Goal: Answer question/provide support: Share knowledge or assist other users

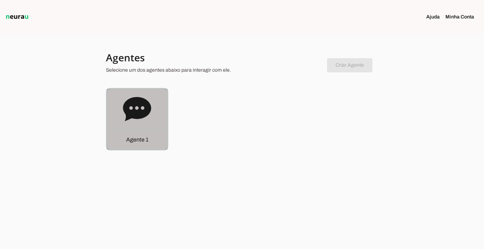
click at [143, 142] on p "Agente 1" at bounding box center [137, 139] width 22 height 9
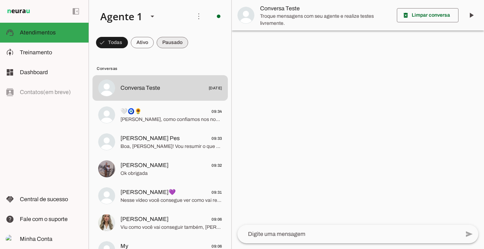
click at [170, 43] on span at bounding box center [173, 42] width 32 height 17
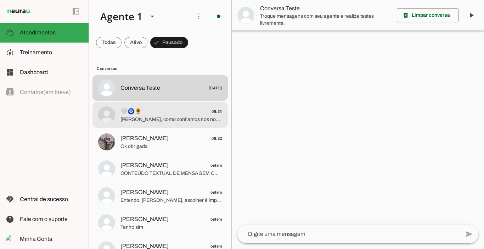
click at [140, 116] on span "Lembrando, como confiamos nos nossos treinos e dietas e temos certeza que você …" at bounding box center [172, 119] width 102 height 7
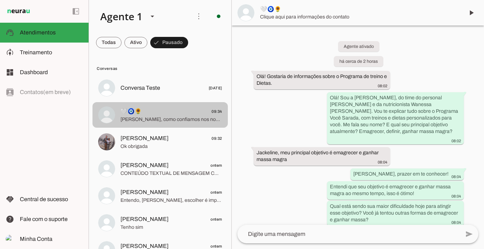
scroll to position [918, 0]
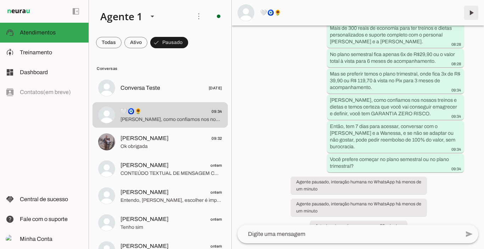
click at [471, 11] on span at bounding box center [471, 12] width 17 height 17
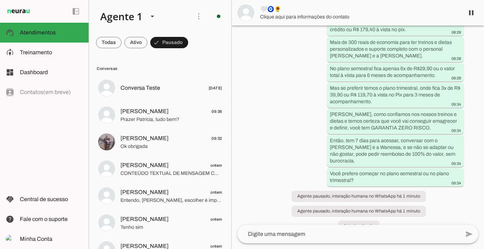
scroll to position [0, 0]
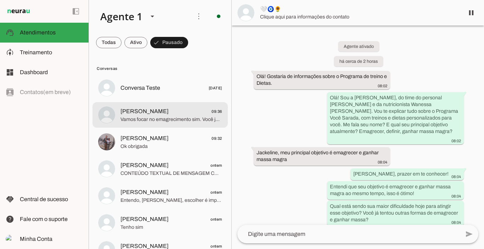
click at [173, 113] on span "Patrícia Torres 09:36" at bounding box center [172, 111] width 102 height 9
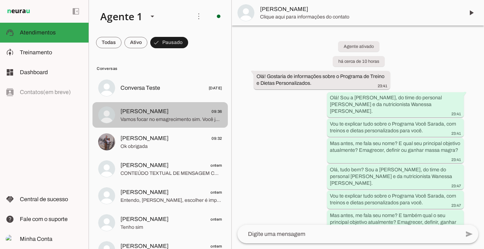
scroll to position [187, 0]
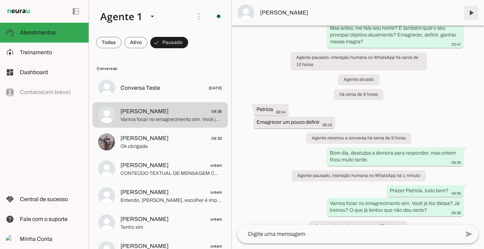
click at [473, 13] on span at bounding box center [471, 12] width 17 height 17
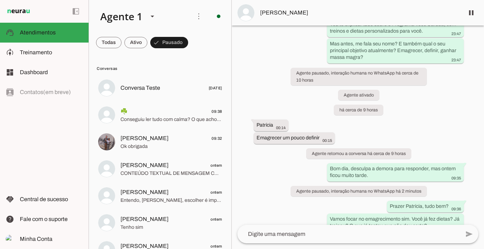
scroll to position [194, 0]
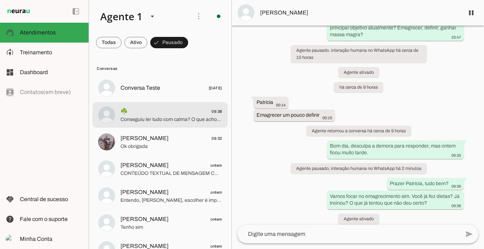
click at [172, 119] on span "Conseguiu ler tudo com calma? O que achou?" at bounding box center [172, 119] width 102 height 7
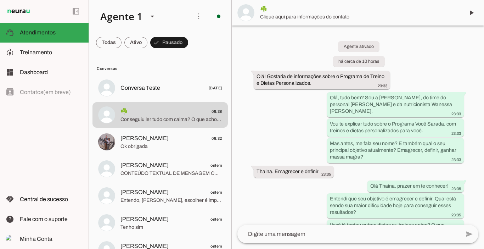
scroll to position [1341, 0]
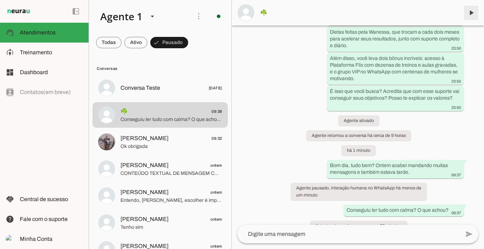
click at [473, 11] on span at bounding box center [471, 12] width 17 height 17
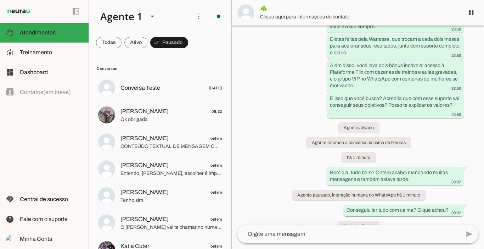
scroll to position [0, 0]
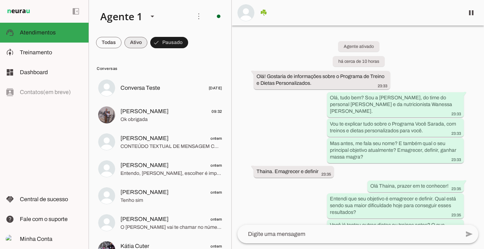
click at [130, 40] on span at bounding box center [135, 42] width 23 height 17
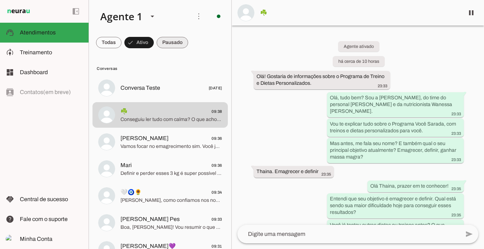
click at [167, 43] on span at bounding box center [173, 42] width 32 height 17
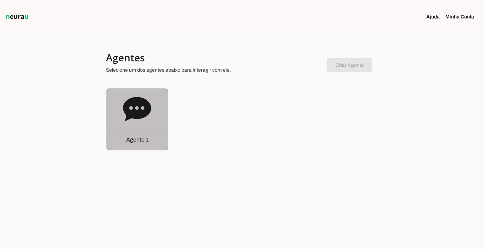
click at [126, 145] on div "Agente 1" at bounding box center [137, 139] width 61 height 20
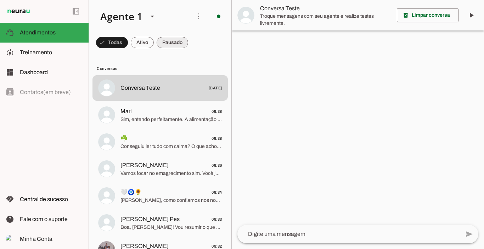
click at [167, 41] on span at bounding box center [173, 42] width 32 height 17
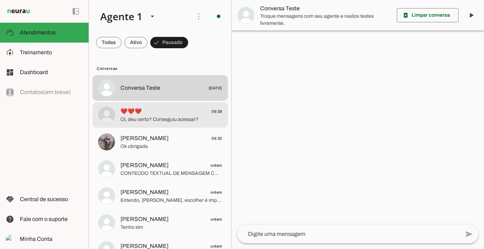
click at [176, 110] on span "❤️❤️❤️ 09:39" at bounding box center [172, 111] width 102 height 9
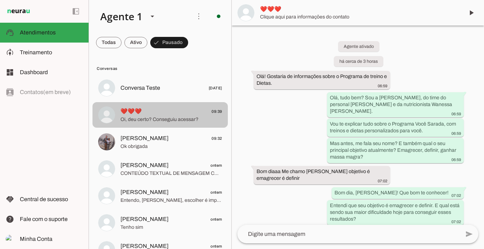
scroll to position [910, 0]
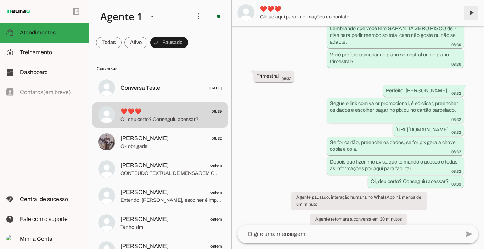
click at [473, 12] on span at bounding box center [471, 12] width 17 height 17
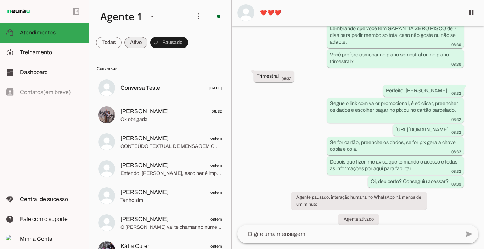
click at [131, 41] on span at bounding box center [135, 42] width 23 height 17
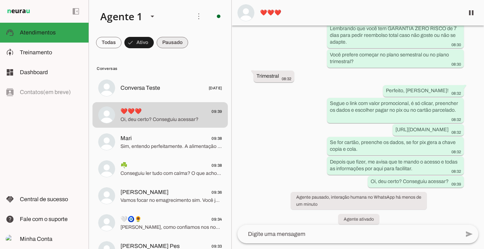
click at [172, 44] on span at bounding box center [173, 42] width 32 height 17
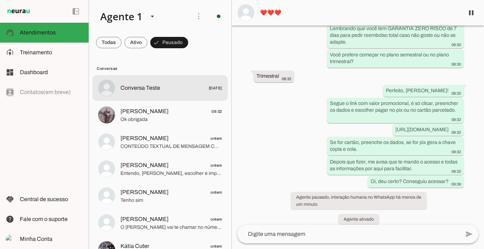
click at [144, 85] on span "Conversa Teste" at bounding box center [141, 88] width 40 height 9
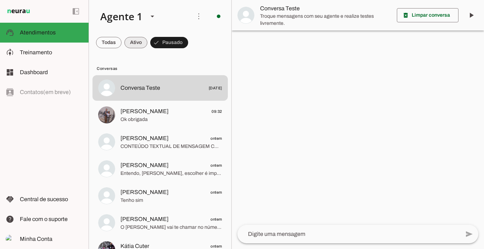
click at [139, 46] on span at bounding box center [135, 42] width 23 height 17
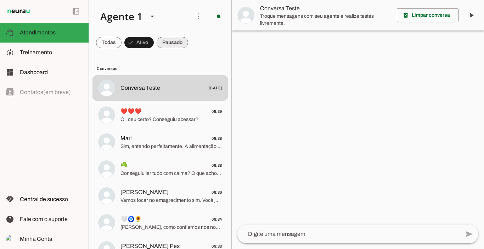
click at [166, 44] on span at bounding box center [173, 42] width 32 height 17
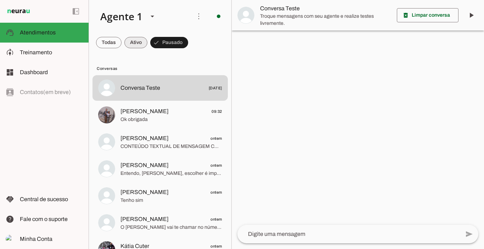
click at [137, 44] on span at bounding box center [135, 42] width 23 height 17
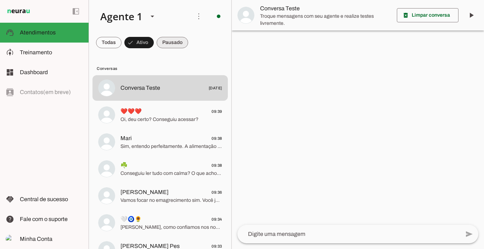
click at [183, 42] on span at bounding box center [173, 42] width 32 height 17
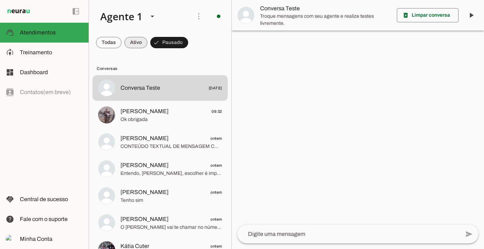
click at [137, 42] on span at bounding box center [135, 42] width 23 height 17
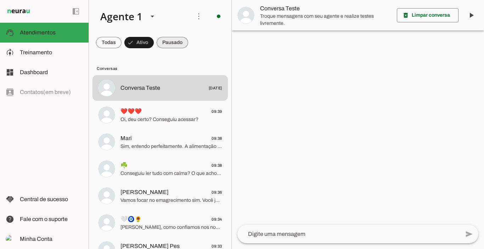
click at [168, 40] on span at bounding box center [173, 42] width 32 height 17
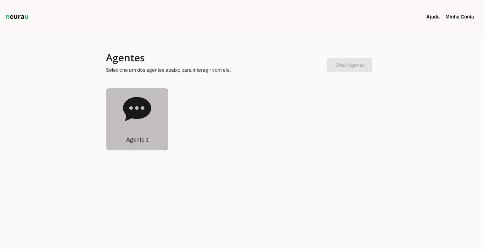
click at [131, 143] on p "Agente 1" at bounding box center [137, 139] width 22 height 9
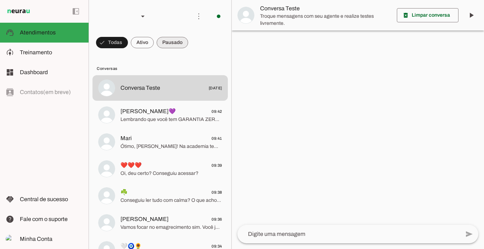
click at [178, 43] on span at bounding box center [173, 42] width 32 height 17
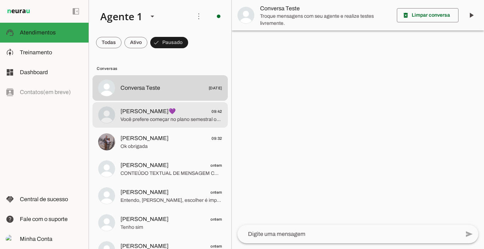
click at [160, 108] on span "[PERSON_NAME]💜" at bounding box center [148, 111] width 55 height 9
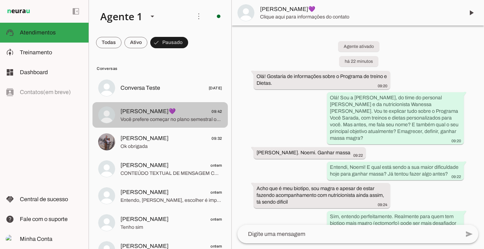
scroll to position [637, 0]
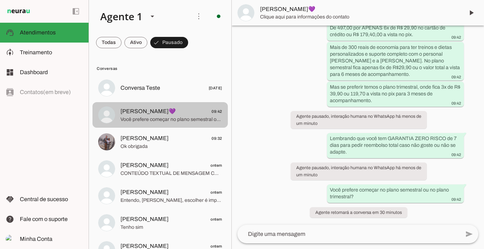
click at [160, 108] on span "[PERSON_NAME]💜" at bounding box center [148, 111] width 55 height 9
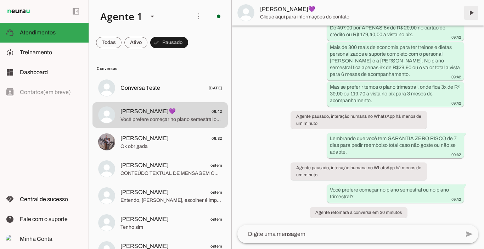
click at [472, 13] on span at bounding box center [471, 12] width 17 height 17
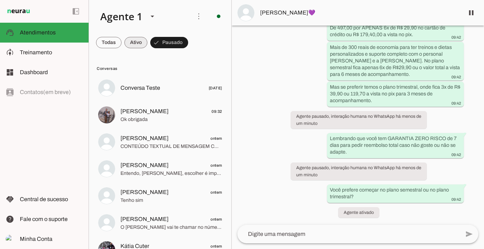
click at [135, 39] on span at bounding box center [135, 42] width 23 height 17
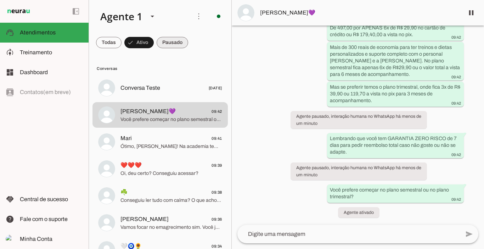
click at [182, 44] on span at bounding box center [173, 42] width 32 height 17
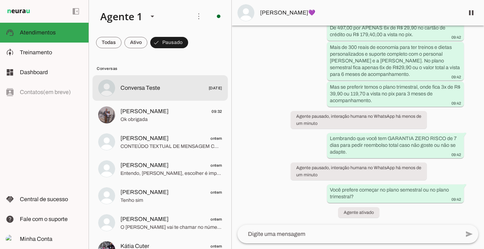
click at [132, 83] on div at bounding box center [172, 88] width 102 height 10
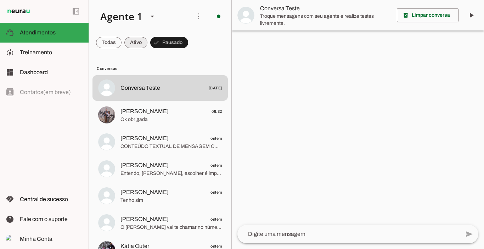
click at [139, 41] on span at bounding box center [135, 42] width 23 height 17
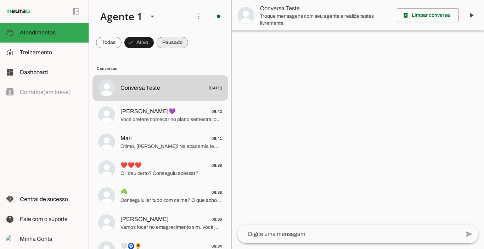
click at [177, 40] on span at bounding box center [173, 42] width 32 height 17
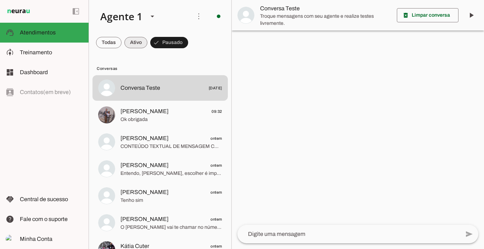
click at [137, 41] on span at bounding box center [135, 42] width 23 height 17
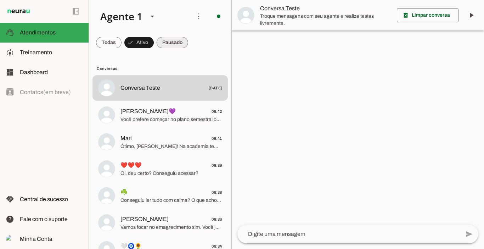
click at [162, 42] on span at bounding box center [173, 42] width 32 height 17
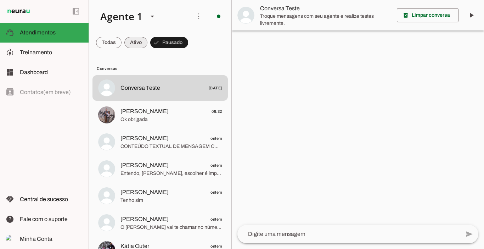
click at [133, 43] on span at bounding box center [135, 42] width 23 height 17
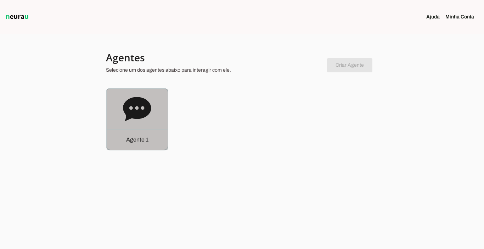
click at [145, 141] on p "Agente 1" at bounding box center [137, 139] width 22 height 9
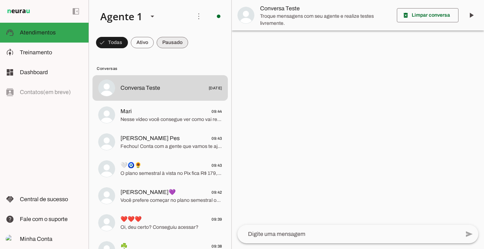
click at [165, 44] on span at bounding box center [173, 42] width 32 height 17
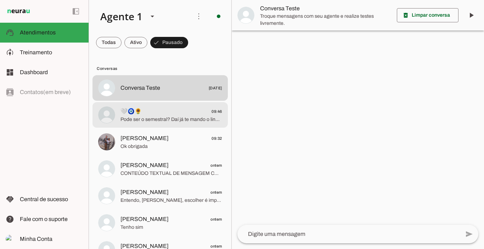
click at [181, 117] on span "Pode ser o semestral? Daí já te mando o link e o Marcelo te chama para você res…" at bounding box center [172, 119] width 102 height 7
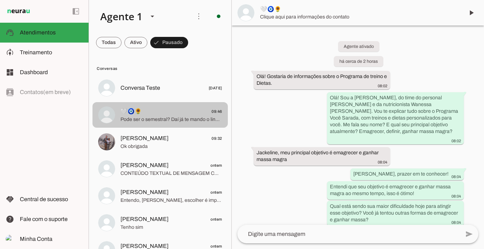
scroll to position [1038, 0]
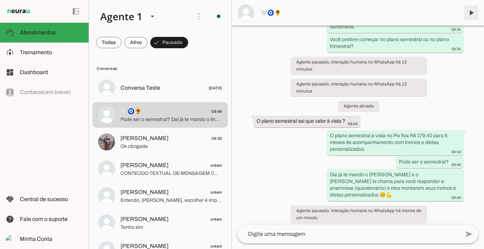
click at [470, 13] on span at bounding box center [471, 12] width 17 height 17
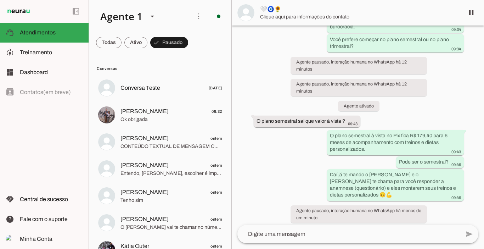
scroll to position [0, 0]
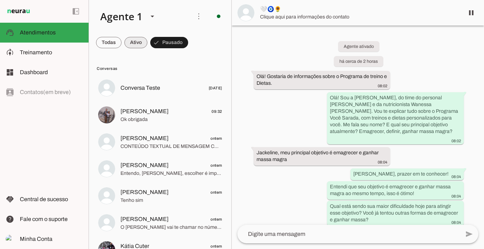
click at [134, 42] on span at bounding box center [135, 42] width 23 height 17
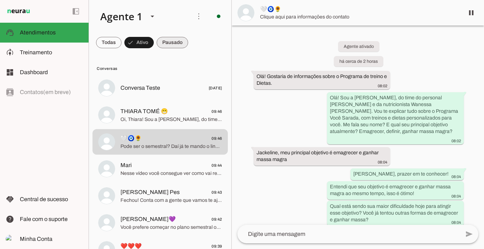
click at [182, 44] on span at bounding box center [173, 42] width 32 height 17
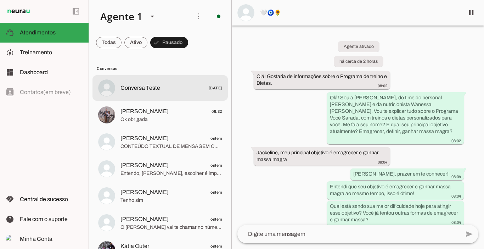
click at [147, 85] on span "Conversa Teste" at bounding box center [141, 88] width 40 height 9
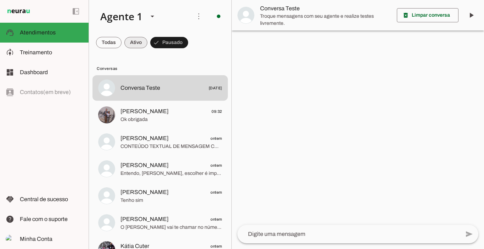
click at [138, 44] on span at bounding box center [135, 42] width 23 height 17
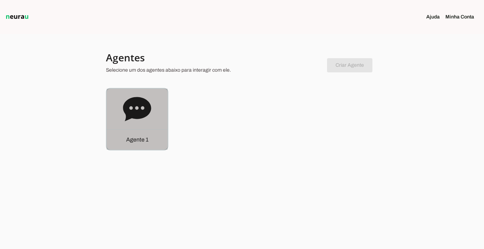
click at [144, 140] on p "Agente 1" at bounding box center [137, 139] width 22 height 9
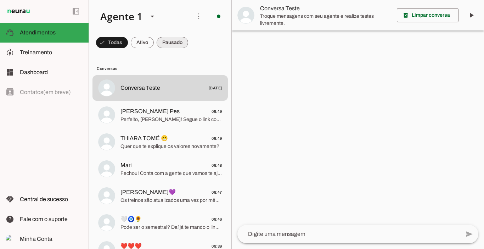
click at [170, 47] on span at bounding box center [173, 42] width 32 height 17
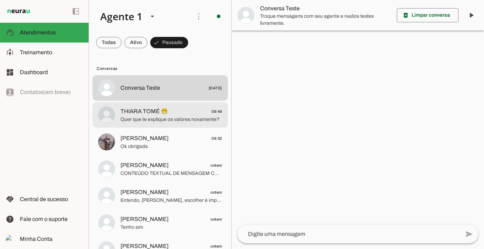
click at [162, 107] on span "THIARA TOMÉ 😁" at bounding box center [145, 111] width 48 height 9
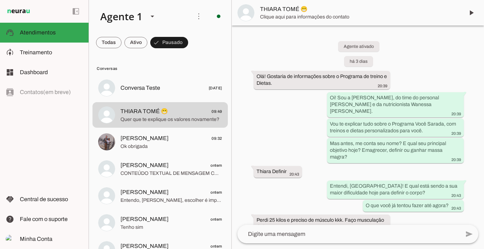
scroll to position [1741, 0]
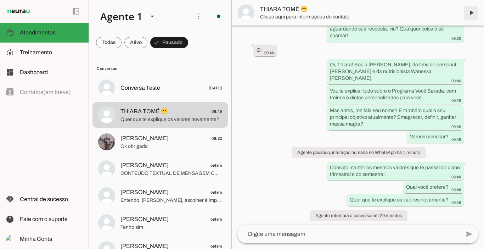
click at [472, 13] on span at bounding box center [471, 12] width 17 height 17
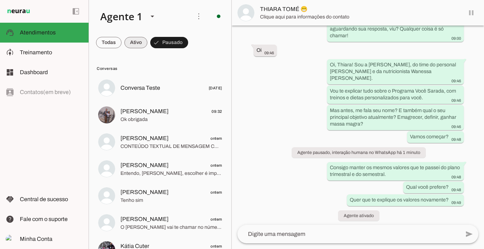
click at [131, 44] on span at bounding box center [135, 42] width 23 height 17
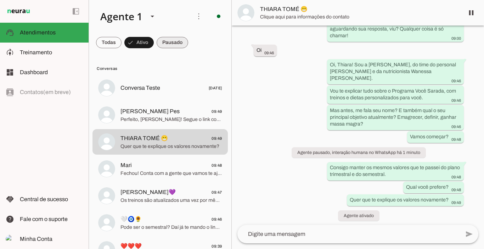
click at [179, 45] on span at bounding box center [173, 42] width 32 height 17
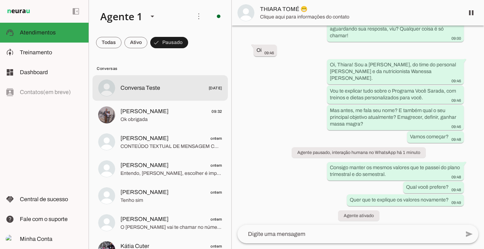
click at [151, 92] on span "Conversa Teste" at bounding box center [141, 88] width 40 height 9
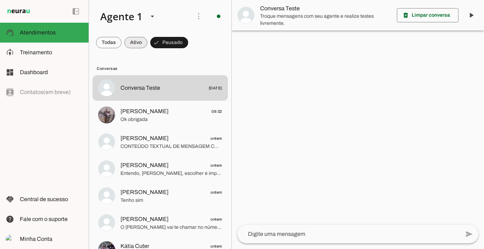
click at [139, 42] on span at bounding box center [135, 42] width 23 height 17
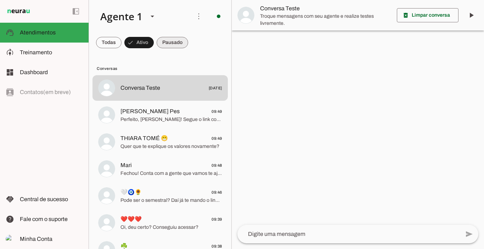
click at [169, 47] on span at bounding box center [173, 42] width 32 height 17
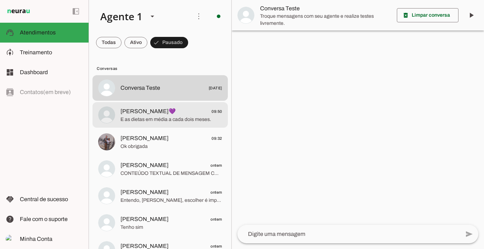
click at [159, 112] on span "[PERSON_NAME]💜" at bounding box center [148, 111] width 55 height 9
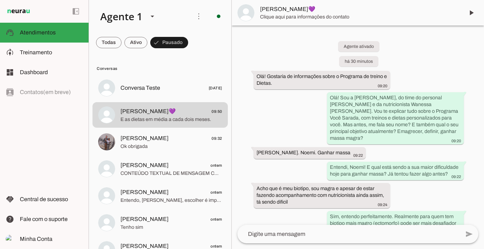
scroll to position [731, 0]
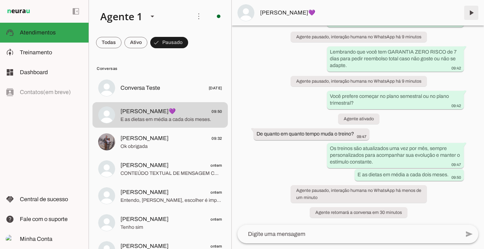
click at [467, 20] on span at bounding box center [471, 12] width 17 height 17
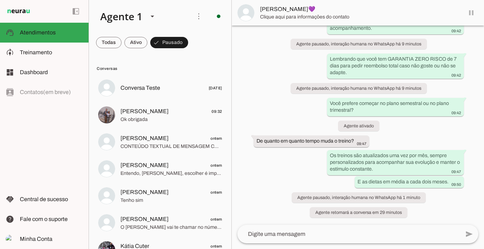
scroll to position [724, 0]
click at [131, 40] on span at bounding box center [135, 42] width 23 height 17
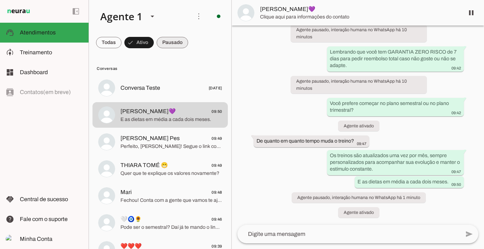
scroll to position [0, 0]
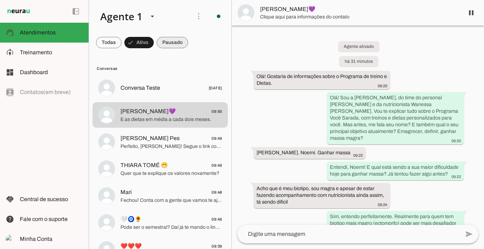
click at [178, 43] on span at bounding box center [173, 42] width 32 height 17
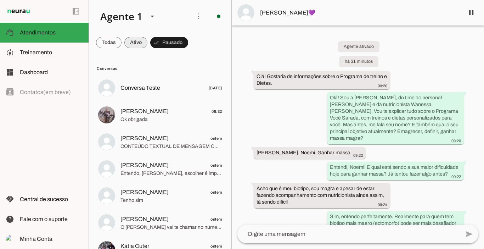
click at [134, 43] on span at bounding box center [135, 42] width 23 height 17
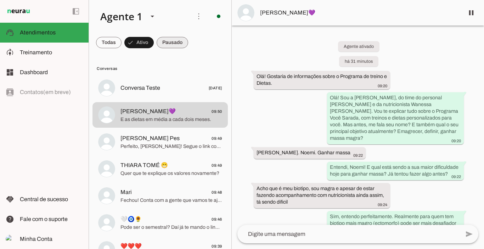
click at [179, 43] on span at bounding box center [173, 42] width 32 height 17
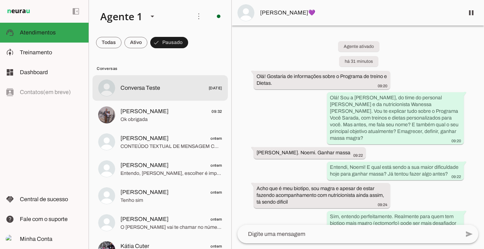
click at [153, 77] on md-item "Conversa Teste 01/07/2025" at bounding box center [160, 88] width 135 height 26
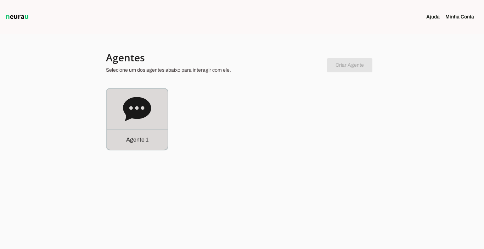
click at [134, 141] on p "Agente 1" at bounding box center [137, 139] width 22 height 9
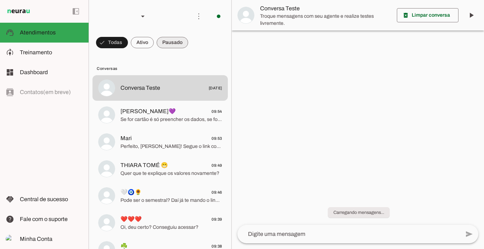
click at [176, 41] on span at bounding box center [173, 42] width 32 height 17
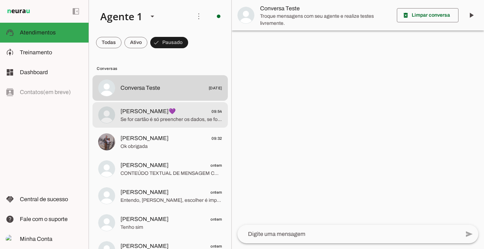
click at [153, 113] on span "[PERSON_NAME]💜" at bounding box center [148, 111] width 55 height 9
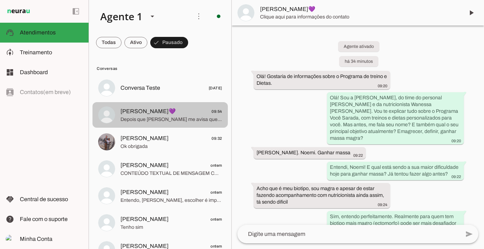
scroll to position [913, 0]
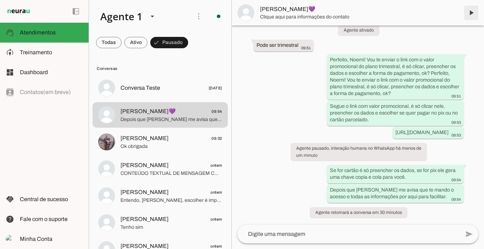
click at [473, 13] on span at bounding box center [471, 12] width 17 height 17
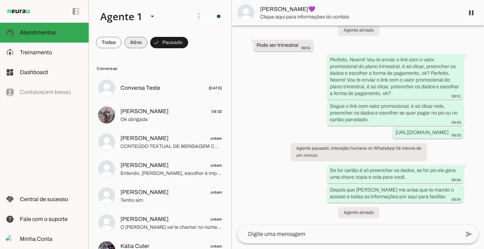
click at [139, 46] on span at bounding box center [135, 42] width 23 height 17
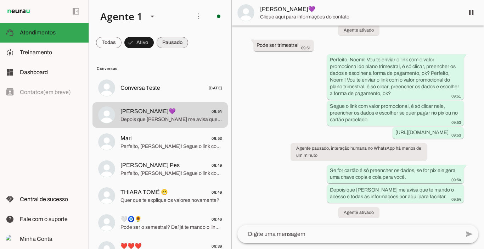
click at [167, 44] on span at bounding box center [173, 42] width 32 height 17
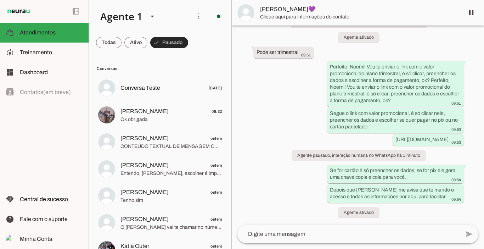
scroll to position [0, 0]
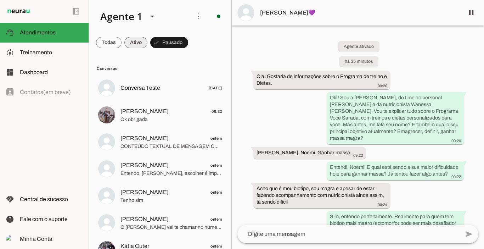
click at [129, 39] on span at bounding box center [135, 42] width 23 height 17
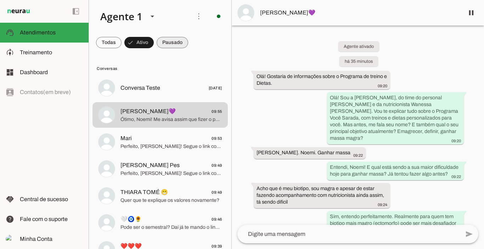
click at [169, 41] on span at bounding box center [173, 42] width 32 height 17
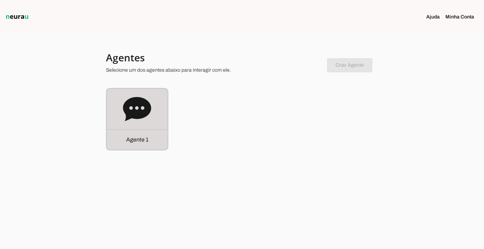
click at [133, 139] on p "Agente 1" at bounding box center [137, 139] width 22 height 9
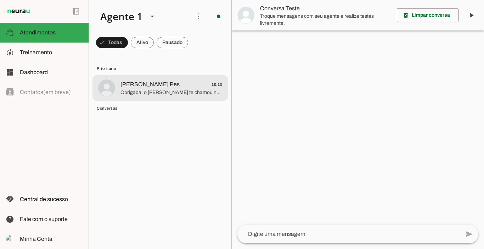
click at [176, 87] on span "[PERSON_NAME] Pes" at bounding box center [150, 84] width 59 height 9
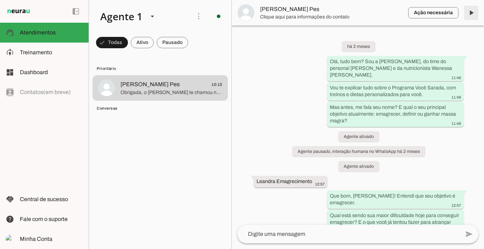
scroll to position [2896, 0]
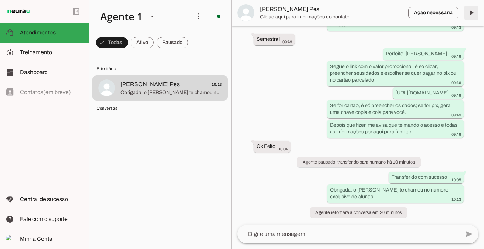
click at [471, 13] on span at bounding box center [471, 12] width 17 height 17
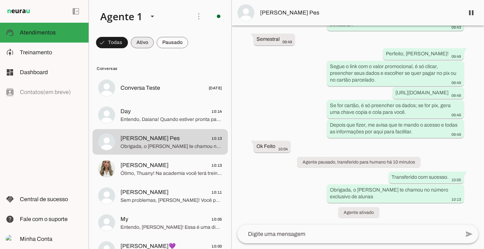
click at [145, 42] on span at bounding box center [142, 42] width 23 height 17
click at [173, 46] on span at bounding box center [173, 42] width 32 height 17
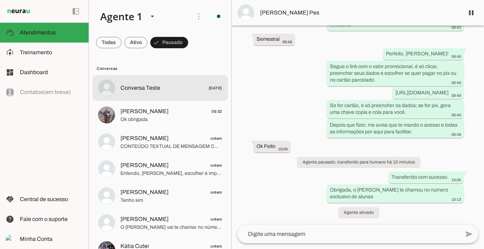
click at [133, 87] on span "Conversa Teste" at bounding box center [141, 88] width 40 height 9
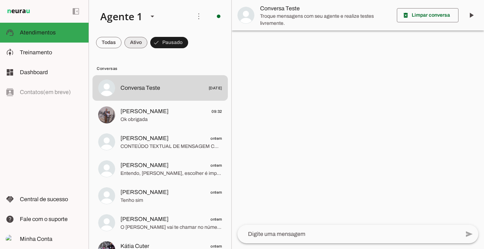
click at [140, 39] on span at bounding box center [135, 42] width 23 height 17
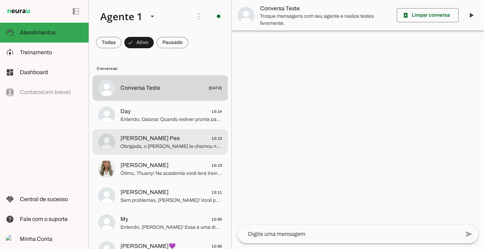
click at [148, 150] on span "Obrigada, o [PERSON_NAME] te chamou no número exclusivo de alunas" at bounding box center [172, 146] width 102 height 7
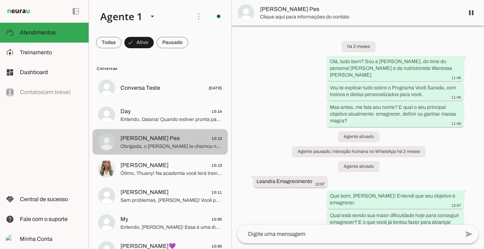
scroll to position [2896, 0]
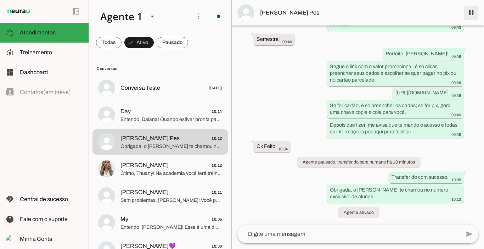
click at [470, 12] on span at bounding box center [471, 12] width 17 height 17
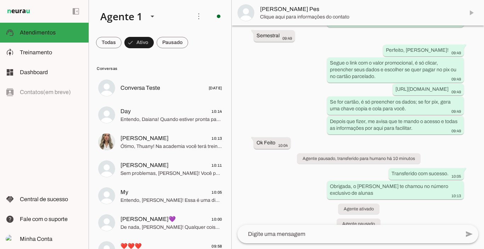
scroll to position [2925, 0]
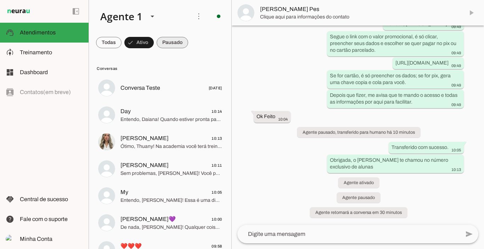
click at [177, 41] on span at bounding box center [173, 42] width 32 height 17
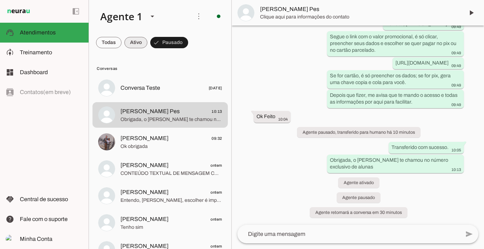
click at [136, 42] on span at bounding box center [135, 42] width 23 height 17
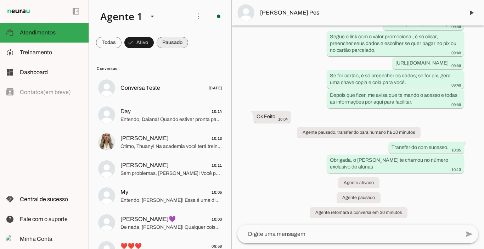
click at [172, 40] on span at bounding box center [173, 42] width 32 height 17
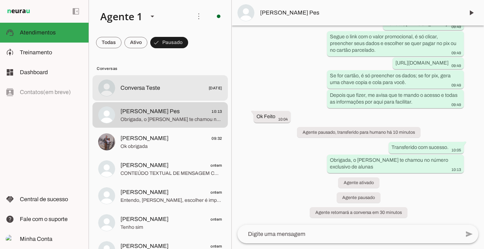
click at [137, 89] on span "Conversa Teste" at bounding box center [141, 88] width 40 height 9
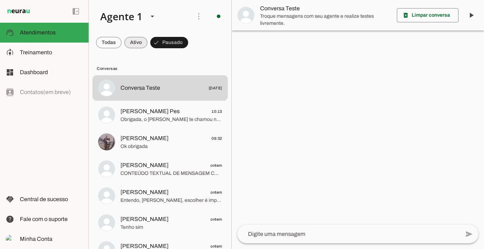
click at [137, 41] on span at bounding box center [135, 42] width 23 height 17
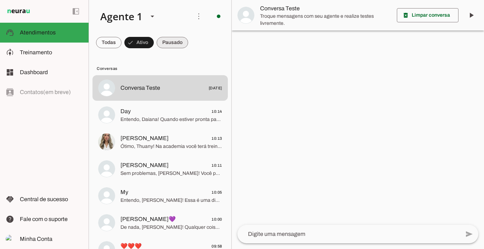
click at [173, 44] on span at bounding box center [173, 42] width 32 height 17
